Goal: Transaction & Acquisition: Subscribe to service/newsletter

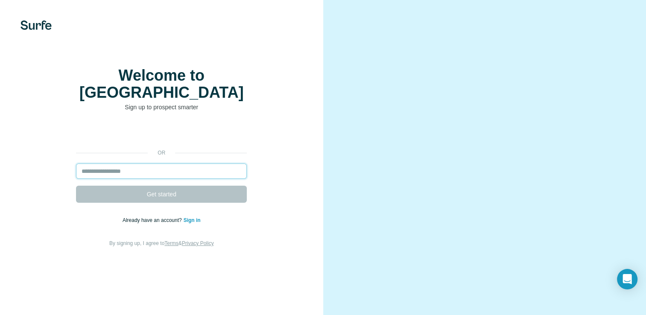
click at [164, 177] on input "email" at bounding box center [161, 170] width 171 height 15
type input "**********"
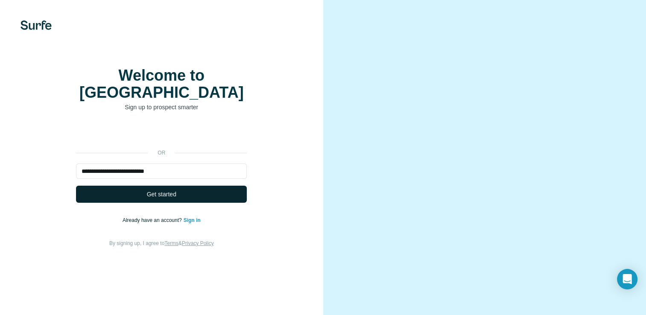
click at [145, 203] on button "Get started" at bounding box center [161, 194] width 171 height 17
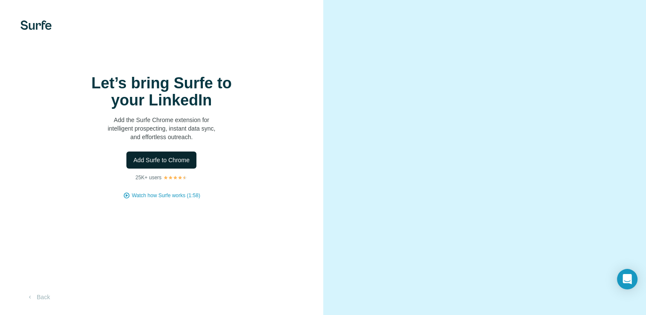
click at [169, 164] on span "Add Surfe to Chrome" at bounding box center [161, 160] width 56 height 9
click at [194, 199] on span "Watch how Surfe works (1:58)" at bounding box center [166, 196] width 68 height 8
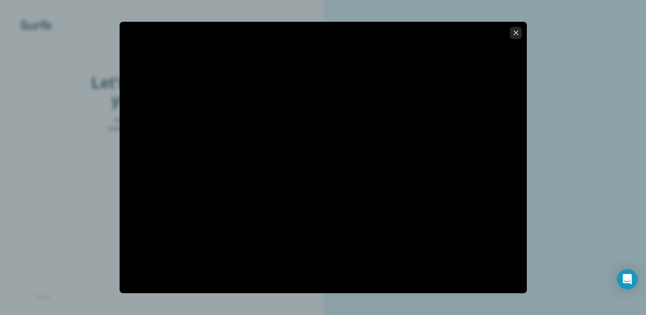
click at [519, 28] on button "button" at bounding box center [515, 33] width 12 height 12
